Goal: Navigation & Orientation: Find specific page/section

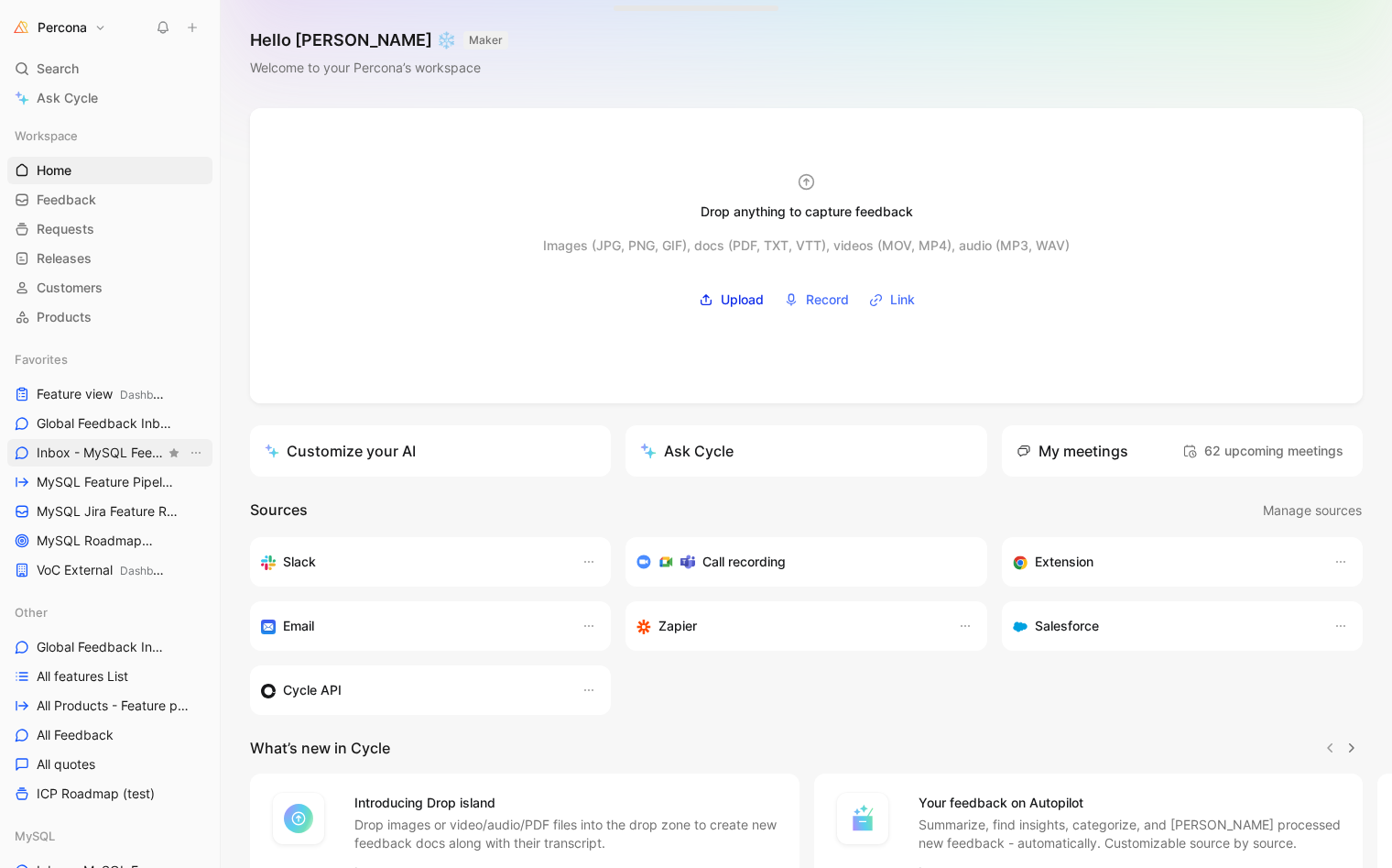
click at [94, 447] on span "Inbox - MySQL Feedback MySQL" at bounding box center [101, 453] width 129 height 19
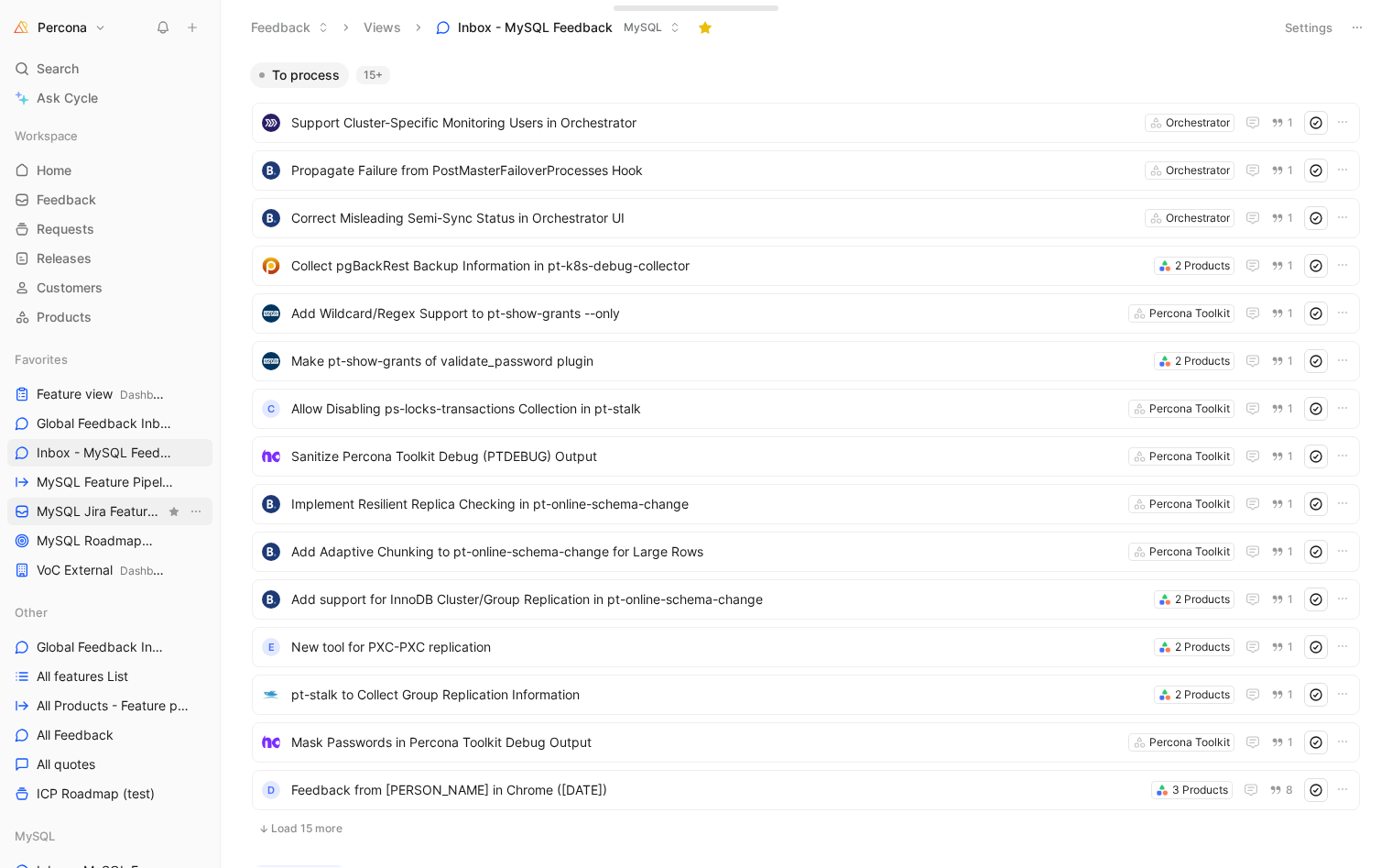
click at [93, 498] on link "MySQL Jira Feature Requests MySQL" at bounding box center [110, 511] width 206 height 27
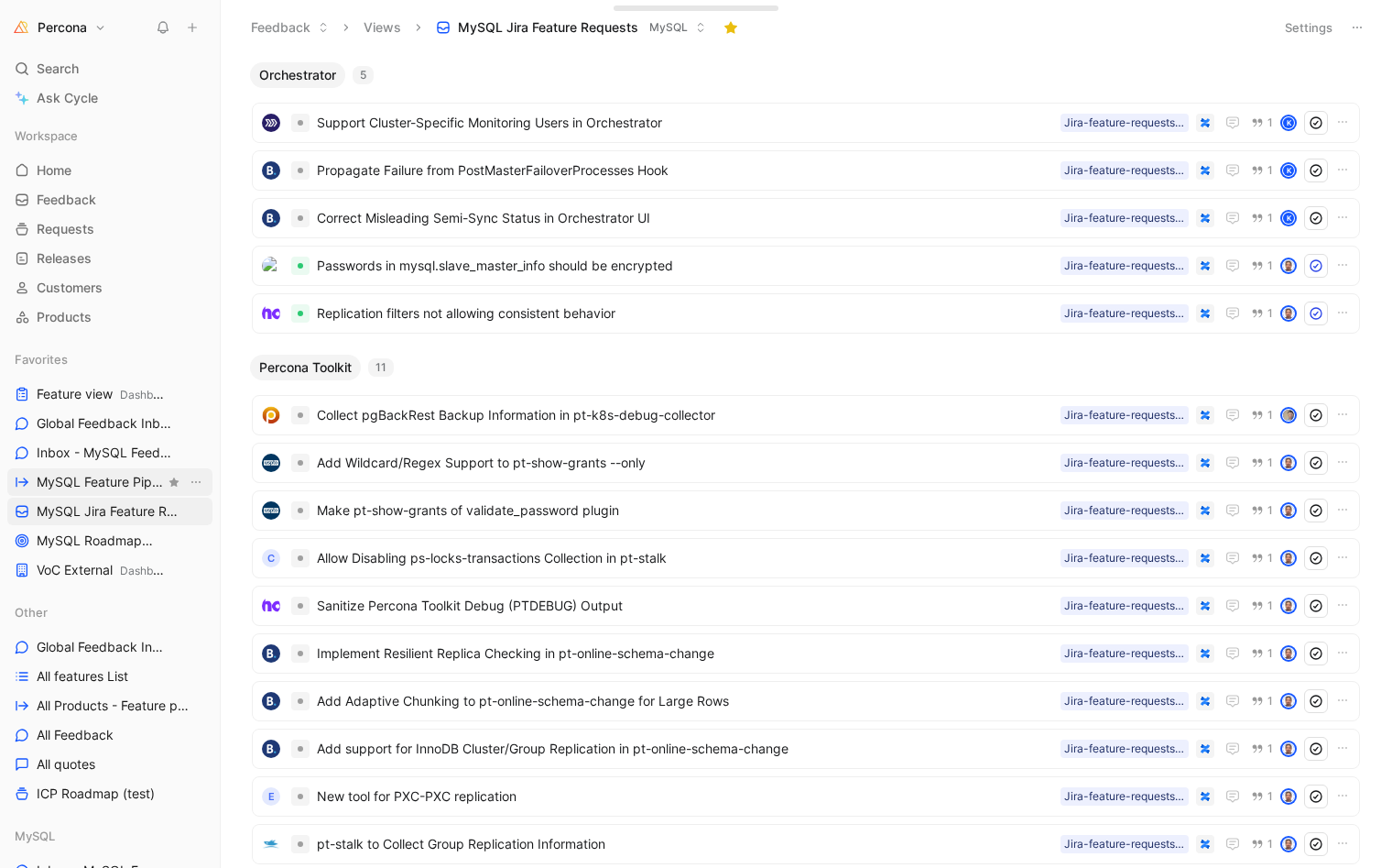
click at [95, 479] on span "MySQL Feature Pipeline MySQL" at bounding box center [101, 482] width 129 height 19
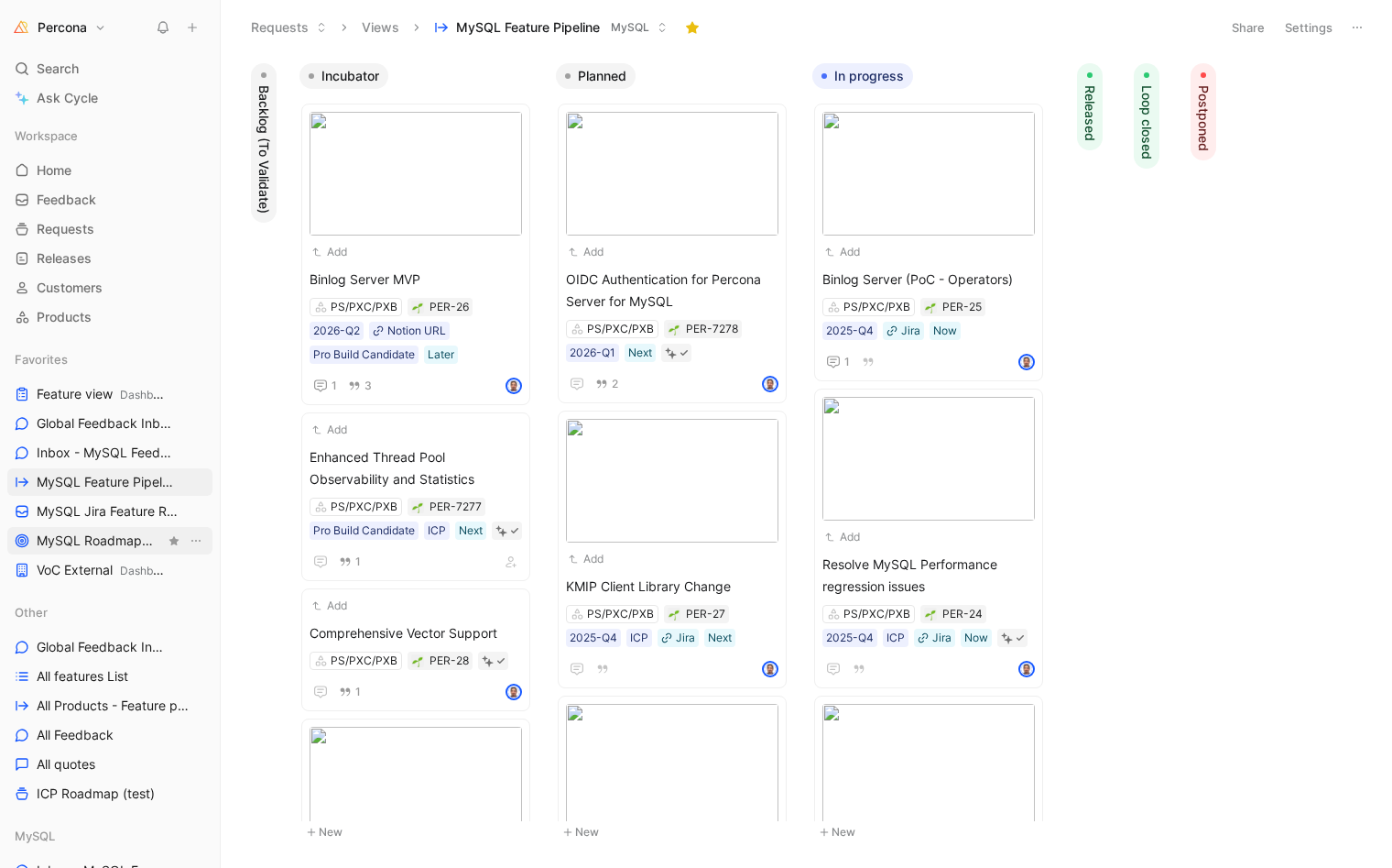
click at [107, 551] on link "MySQL Roadmap MySQL" at bounding box center [110, 541] width 206 height 27
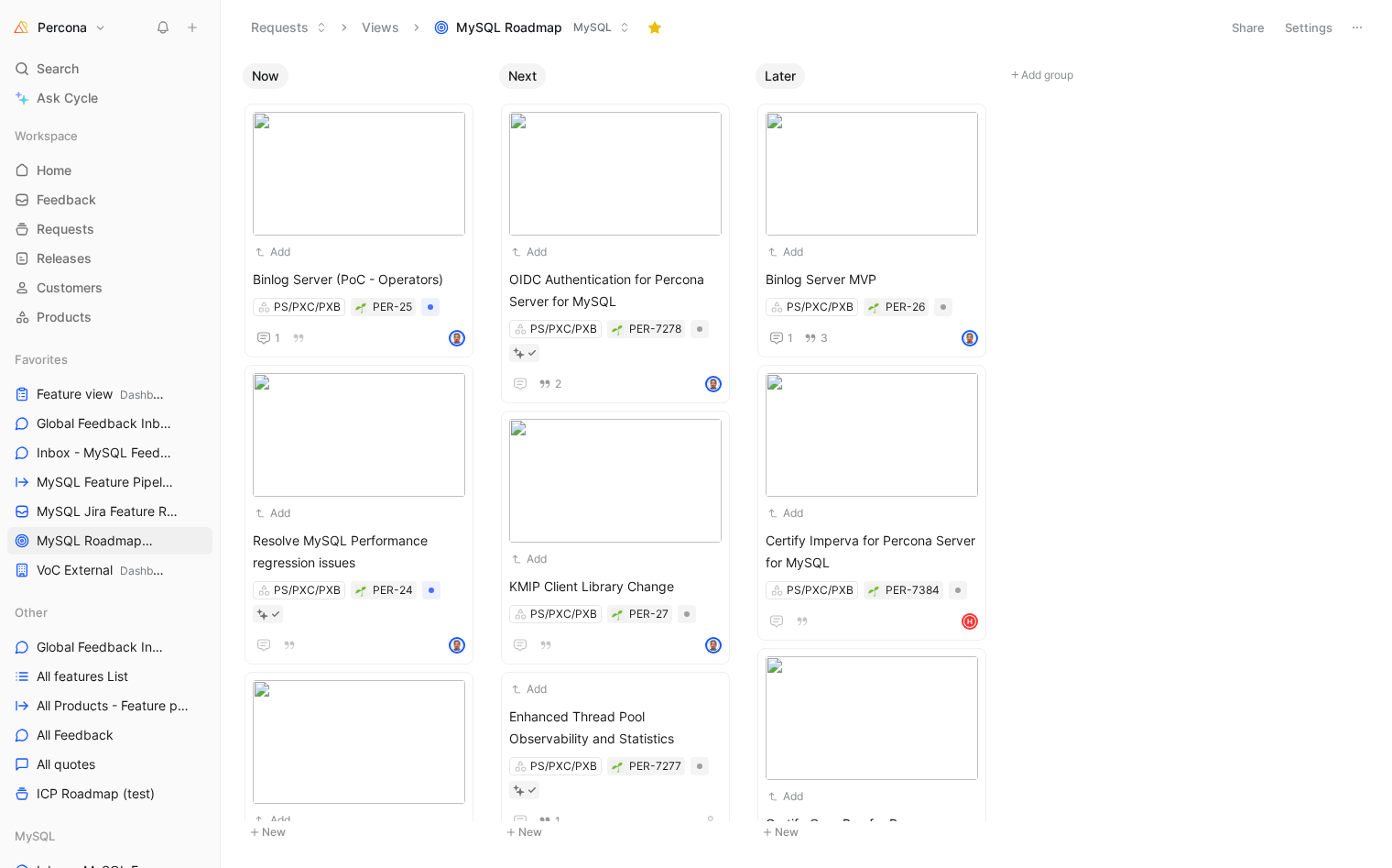
click at [1249, 26] on button "Share" at bounding box center [1248, 27] width 50 height 25
click at [1352, 131] on icon at bounding box center [1350, 133] width 11 height 11
